Goal: Transaction & Acquisition: Book appointment/travel/reservation

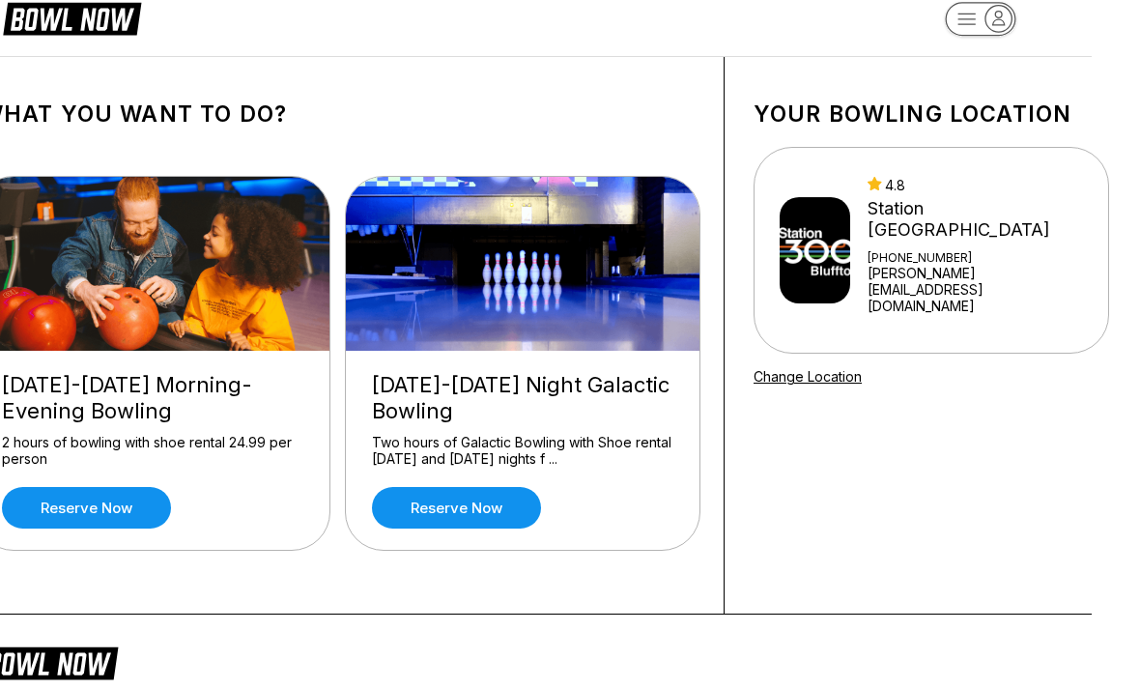
scroll to position [31, 46]
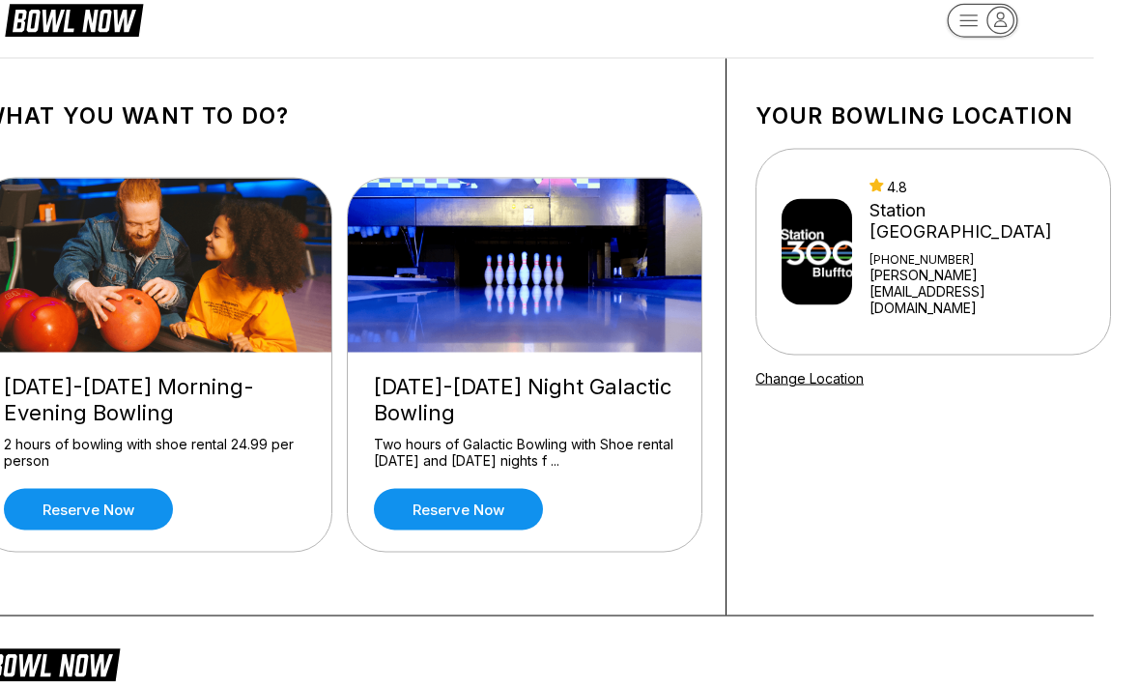
click at [243, 367] on div "[DATE]-[DATE] Morning-Evening Bowling 2 hours of bowling with shoe rental 24.99…" at bounding box center [155, 452] width 354 height 199
click at [188, 404] on div "[DATE]-[DATE] Morning-Evening Bowling" at bounding box center [154, 400] width 301 height 52
click at [161, 458] on div "2 hours of bowling with shoe rental 24.99 per person" at bounding box center [154, 453] width 301 height 34
click at [132, 501] on link "Reserve now" at bounding box center [88, 510] width 169 height 42
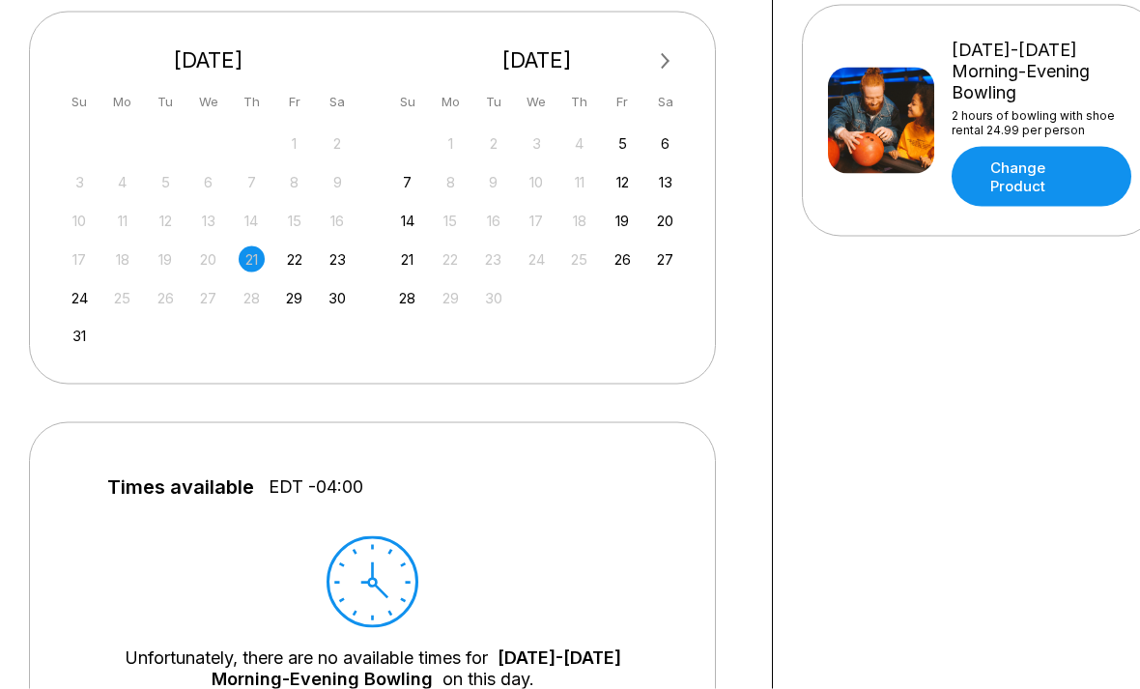
scroll to position [460, 0]
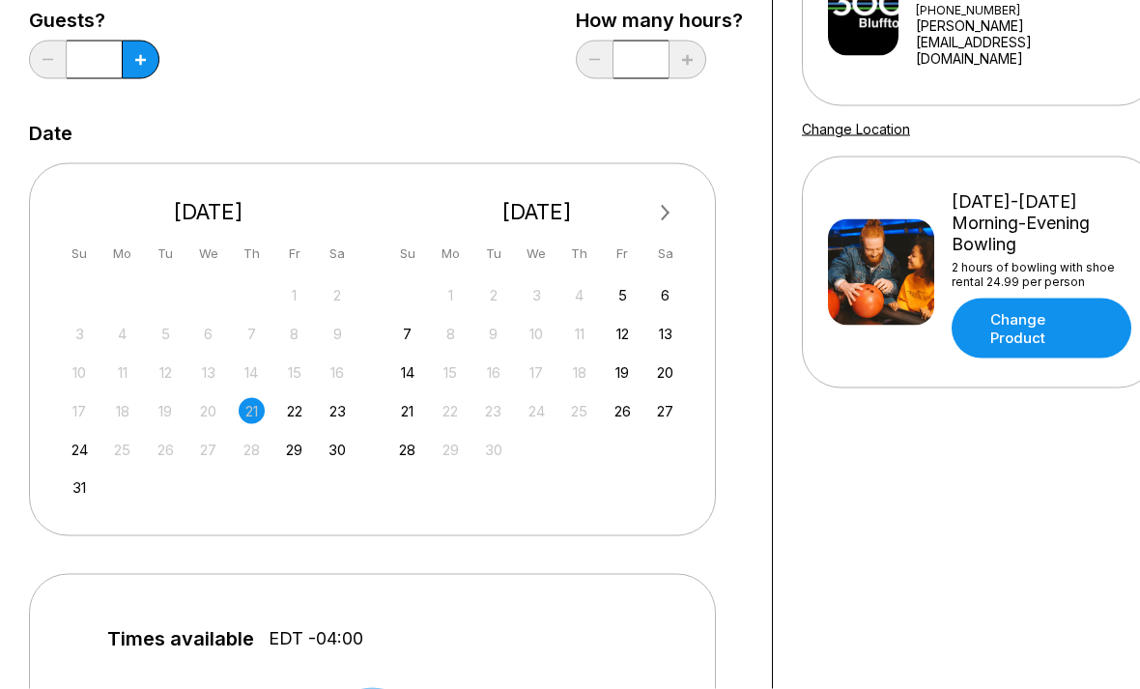
click at [337, 402] on div "23" at bounding box center [338, 411] width 26 height 26
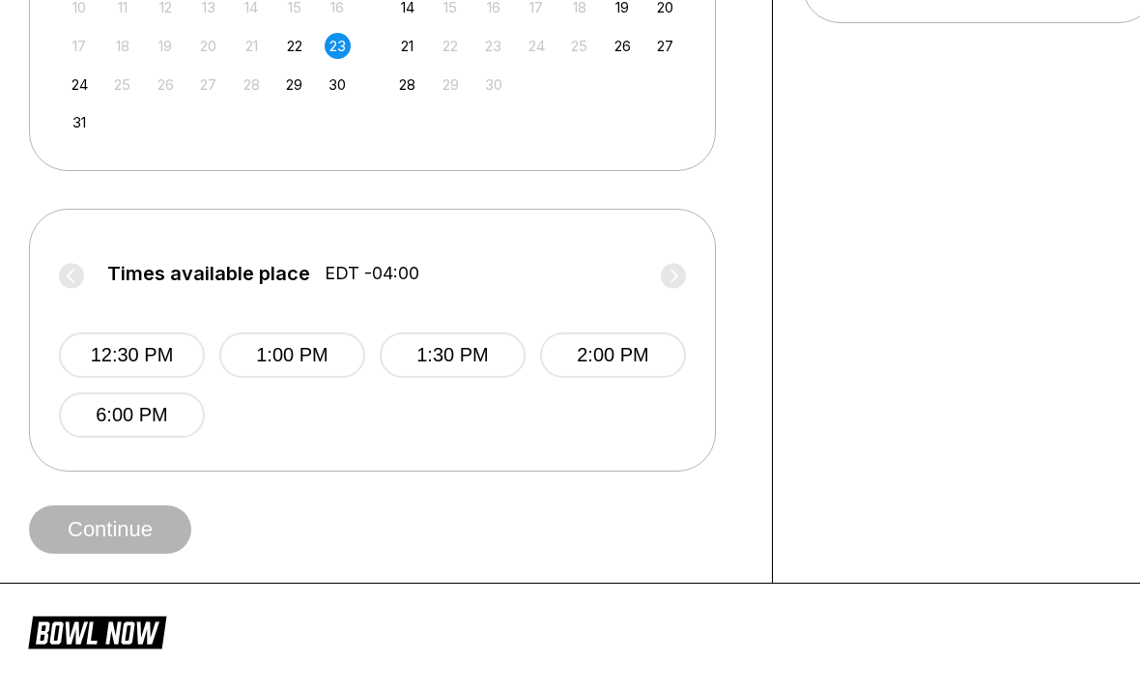
scroll to position [645, 0]
click at [170, 450] on div "Times available place EDT -04:00 12:30 PM 1:00 PM 1:30 PM 2:00 PM 6:00 PM" at bounding box center [372, 341] width 687 height 263
click at [177, 405] on button "6:00 PM" at bounding box center [132, 415] width 146 height 45
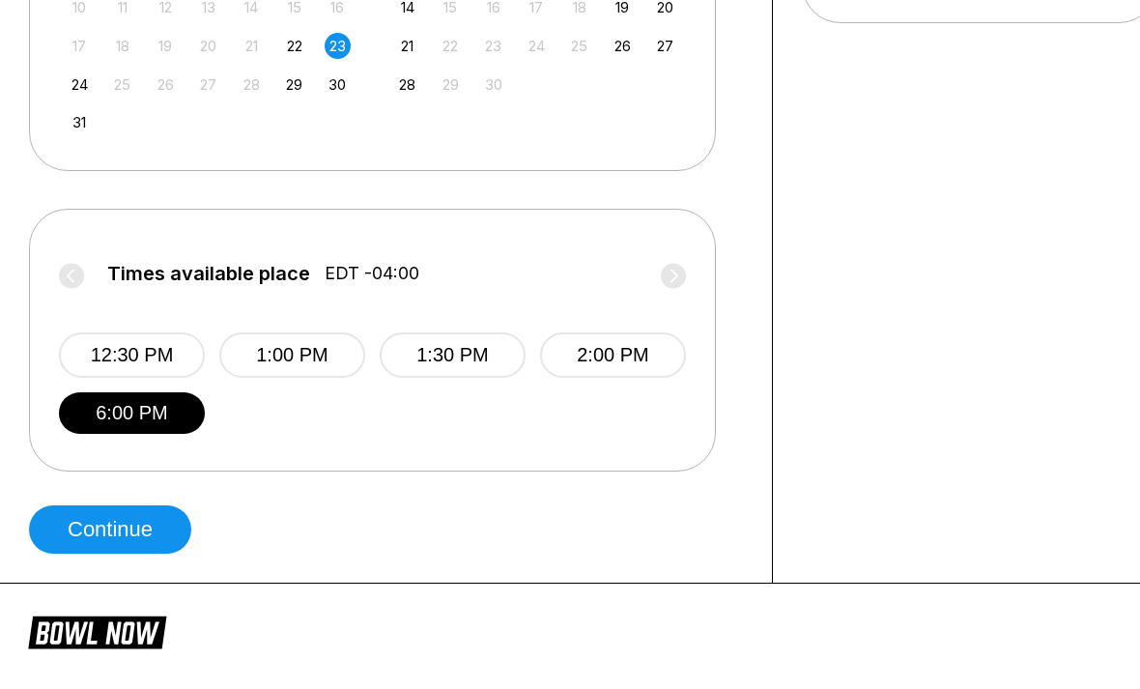
click at [172, 531] on button "Continue" at bounding box center [110, 529] width 162 height 48
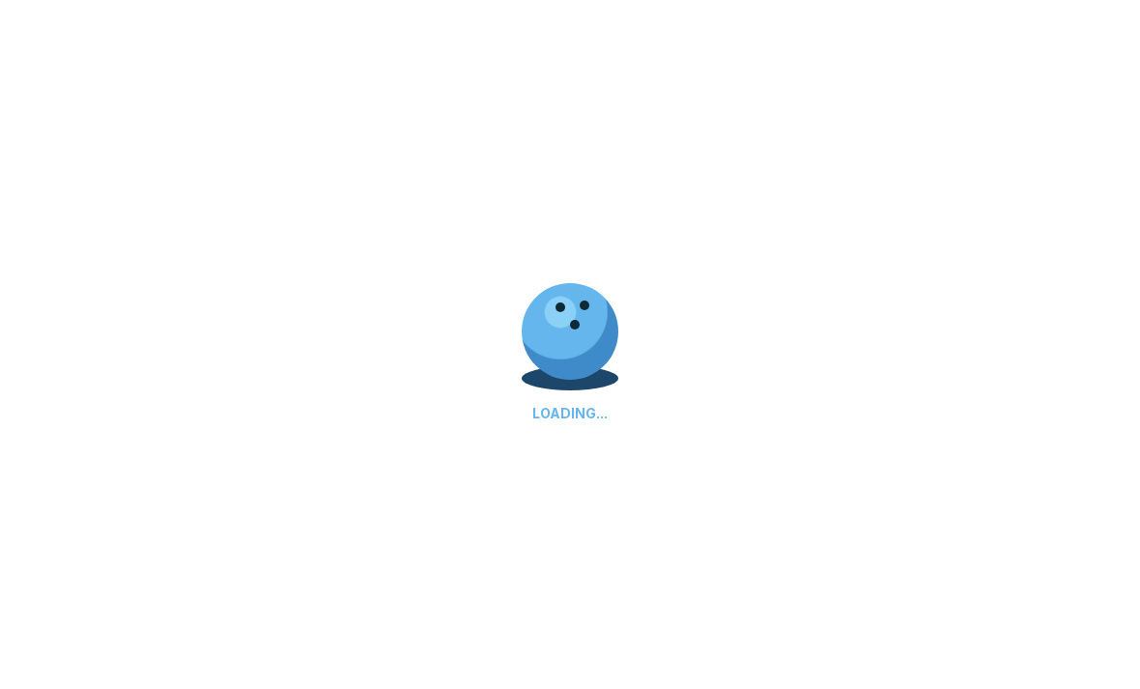
scroll to position [0, 0]
select select "**"
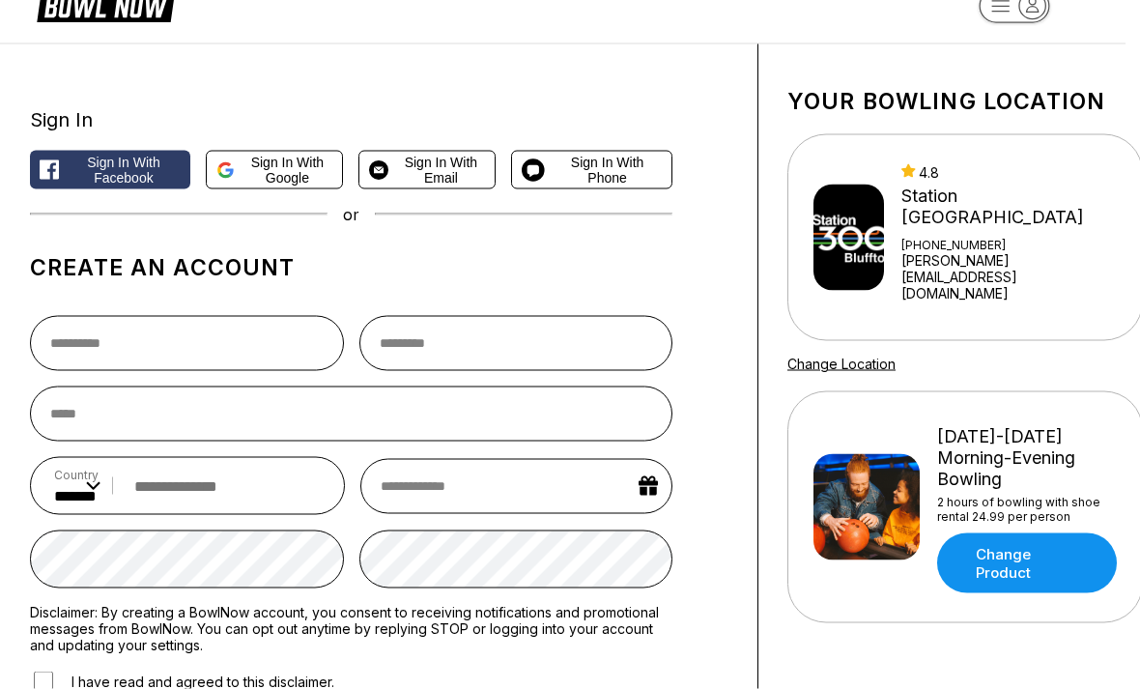
scroll to position [46, 14]
click at [268, 329] on input "text" at bounding box center [187, 342] width 314 height 55
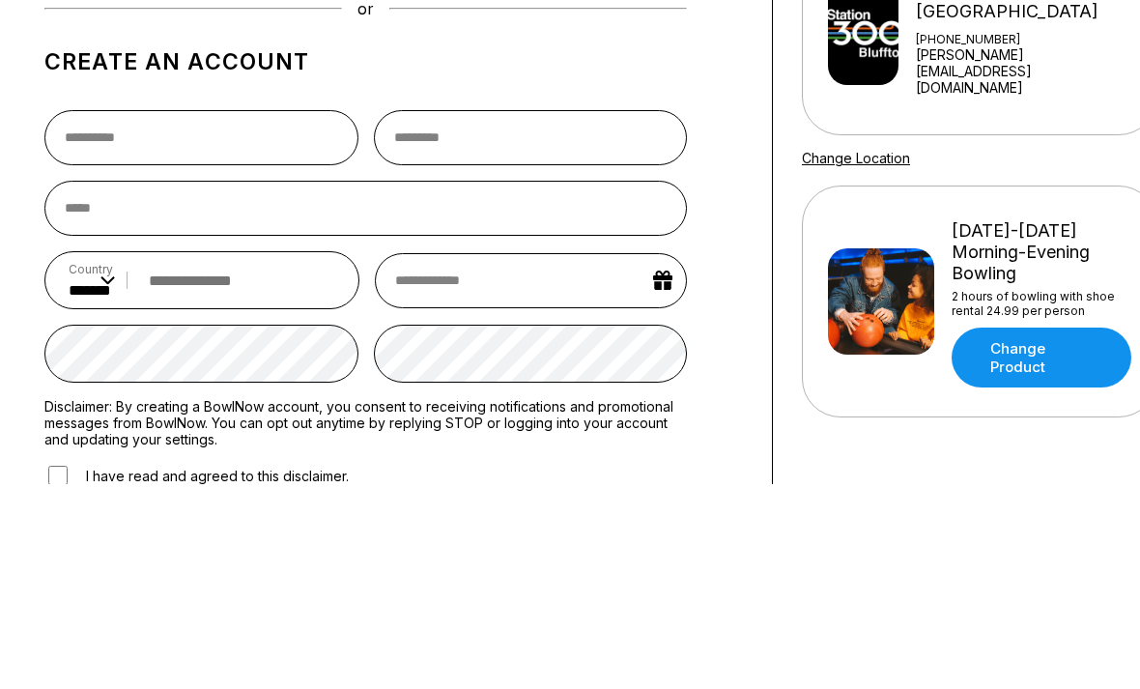
click at [756, 121] on div "Sign In Sign in with Facebook Sign in with Google Sign in with Email Sign in wi…" at bounding box center [386, 469] width 773 height 852
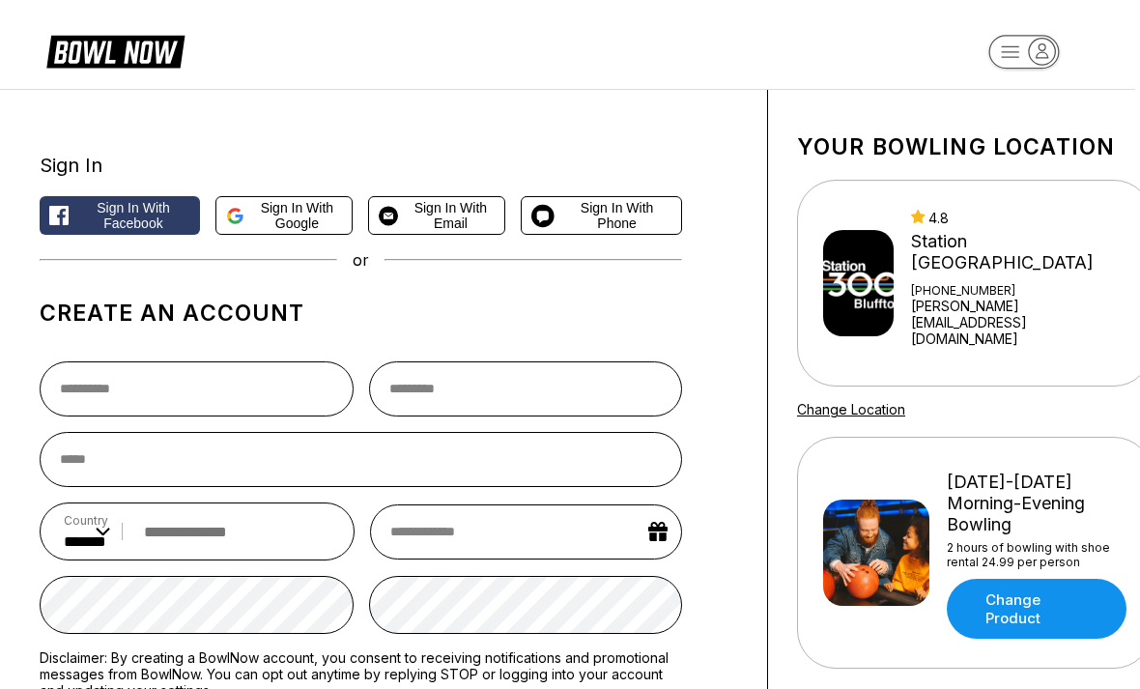
scroll to position [0, 4]
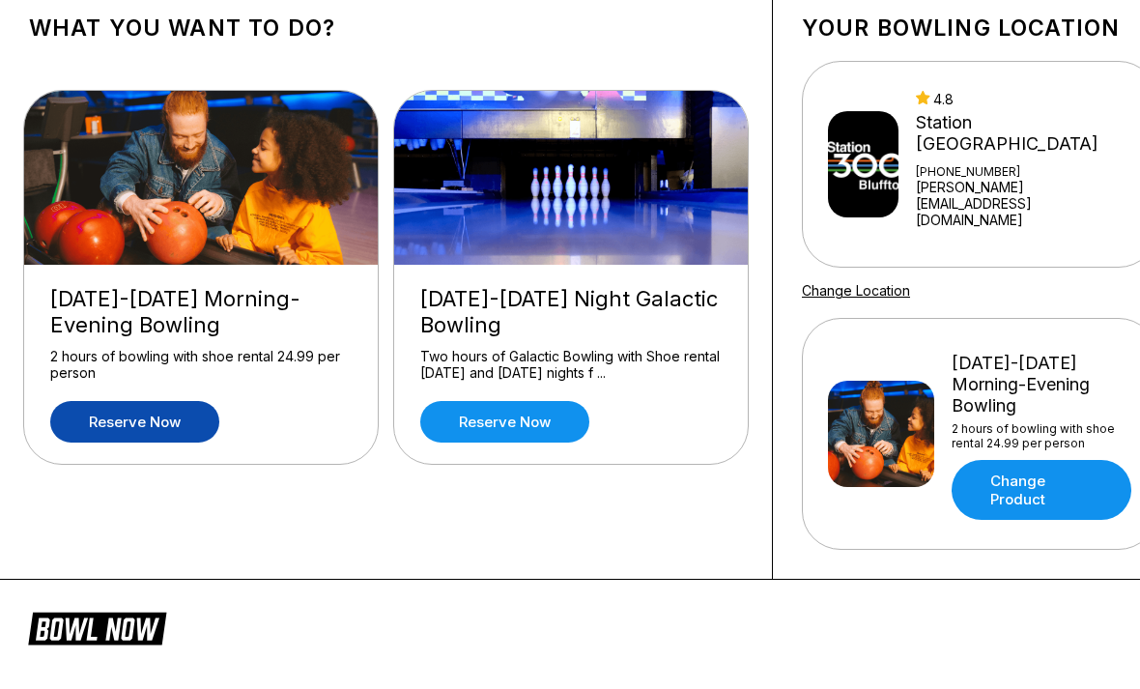
scroll to position [118, 0]
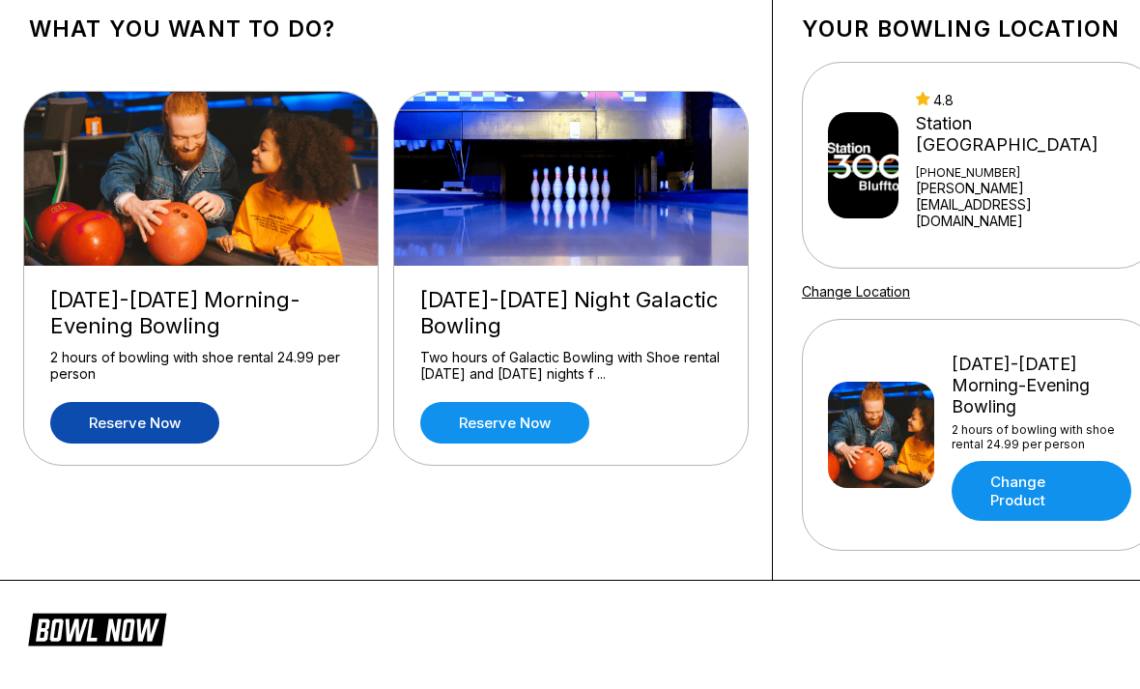
click at [444, 311] on div "[DATE]-[DATE] Night Galactic Bowling" at bounding box center [570, 313] width 301 height 52
click at [511, 402] on link "Reserve now" at bounding box center [504, 423] width 169 height 42
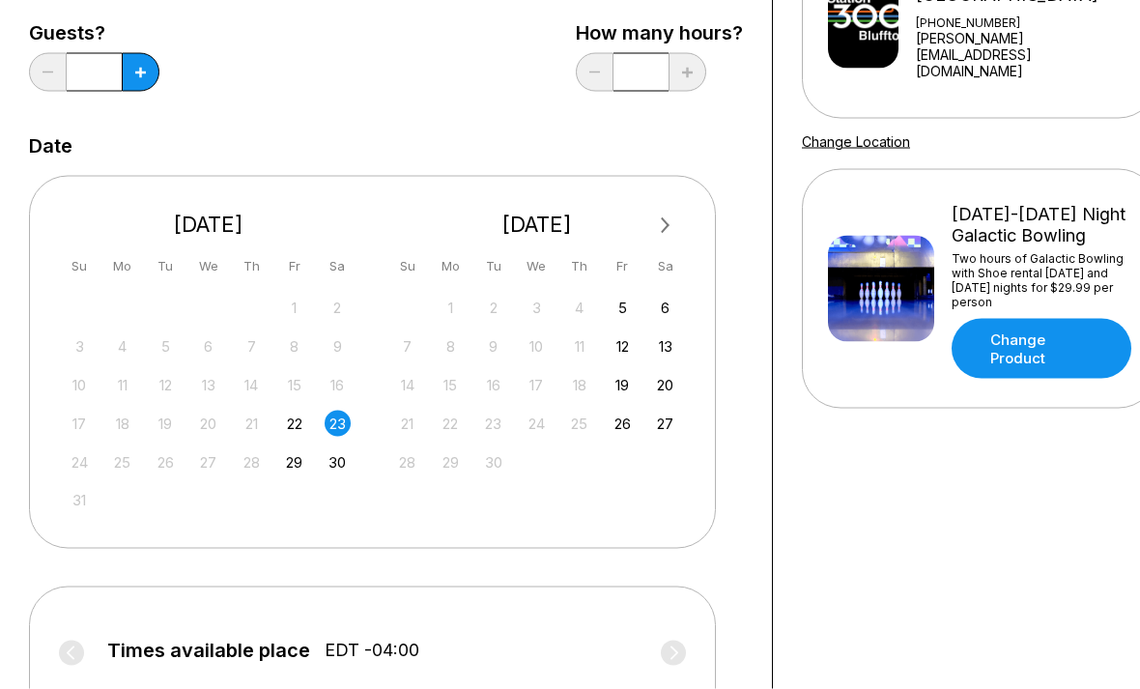
scroll to position [301, 0]
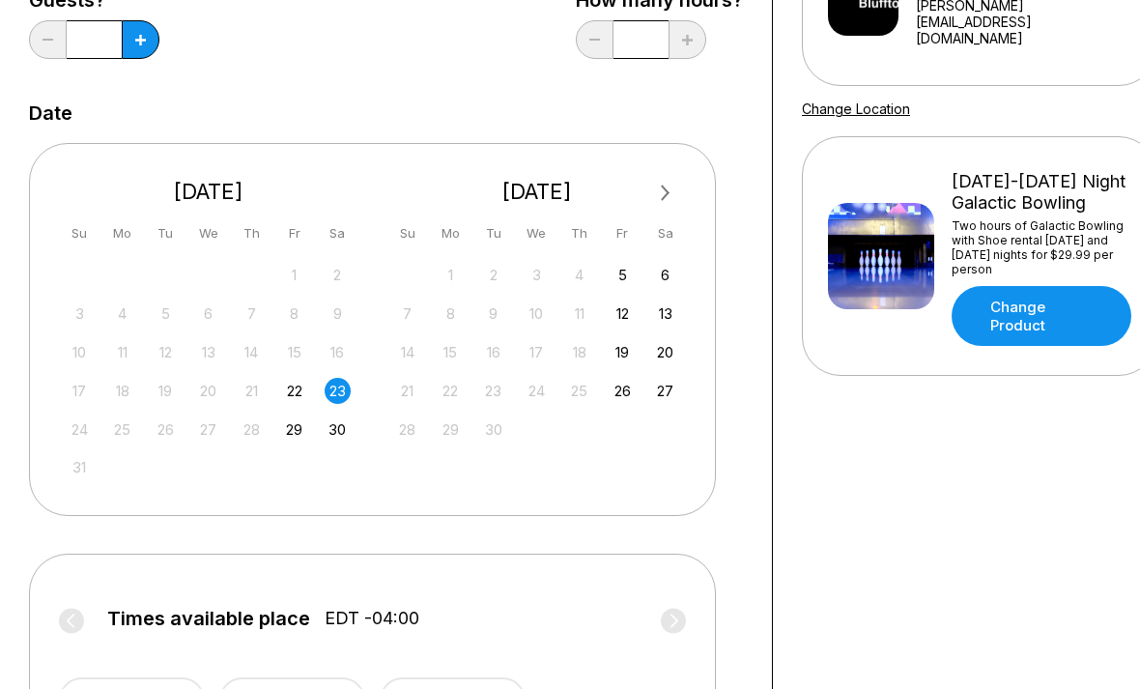
click at [329, 384] on div "23" at bounding box center [338, 391] width 26 height 26
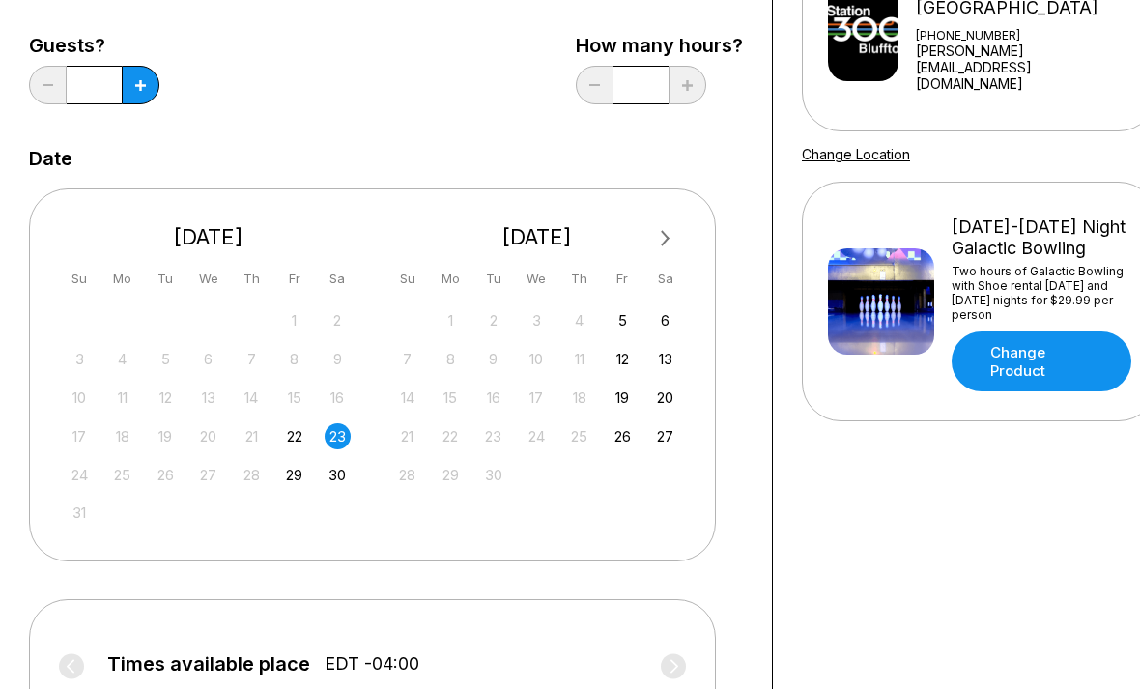
scroll to position [235, 0]
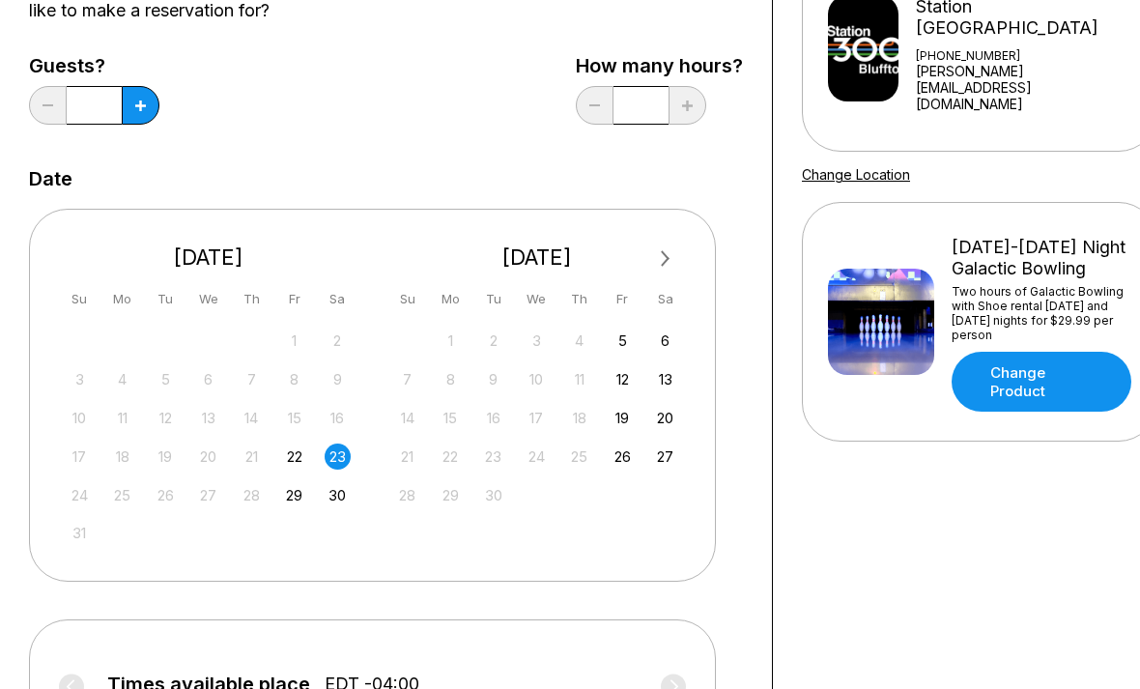
click at [152, 109] on button at bounding box center [141, 105] width 38 height 39
click at [151, 109] on button at bounding box center [141, 105] width 38 height 39
click at [146, 116] on button at bounding box center [141, 105] width 38 height 39
type input "*"
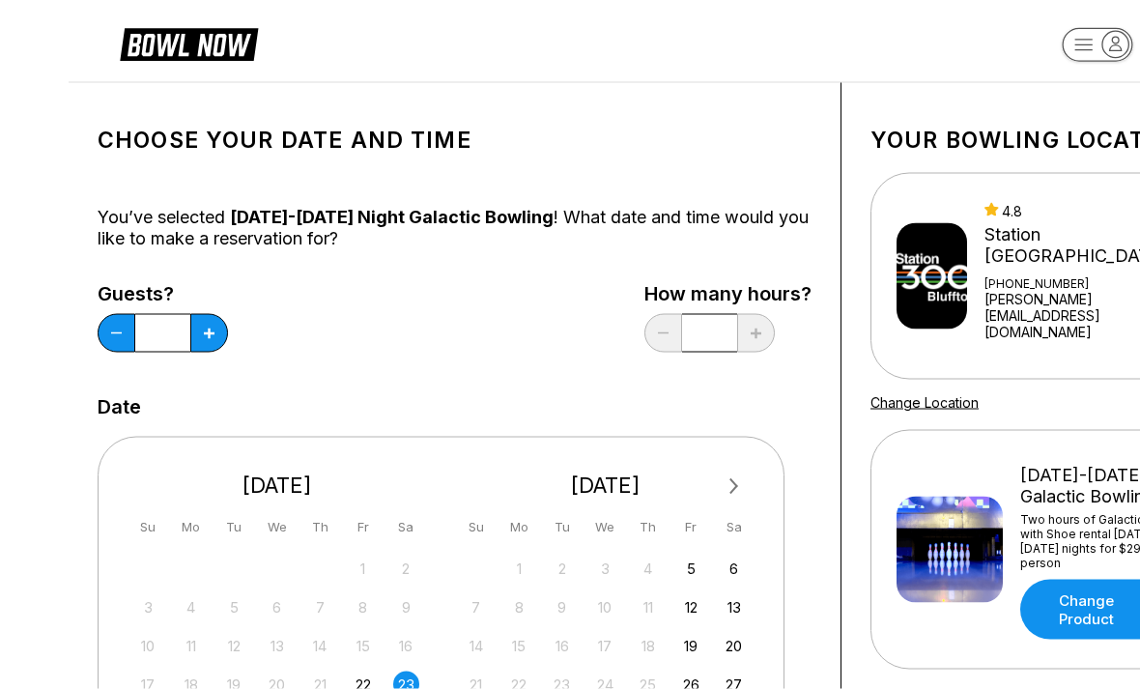
scroll to position [0, 0]
